Goal: Task Accomplishment & Management: Manage account settings

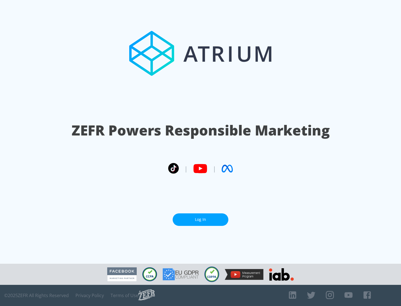
click at [200, 220] on link "Log In" at bounding box center [201, 220] width 56 height 13
